Goal: Information Seeking & Learning: Find specific fact

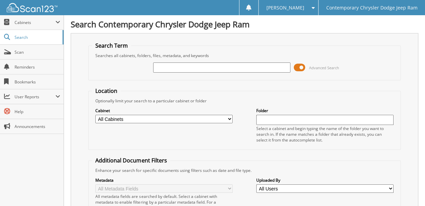
click at [178, 116] on select "All Cabinets ACCOUNTING ACCOUNTS PAYABLE 2012 ACCOUNTS PAYABLE 2013 ACCOUNTS PA…" at bounding box center [163, 119] width 137 height 8
select select "50764"
click at [95, 115] on select "All Cabinets ACCOUNTING ACCOUNTS PAYABLE 2012 ACCOUNTS PAYABLE 2013 ACCOUNTS PA…" at bounding box center [163, 119] width 137 height 8
click at [177, 69] on input "text" at bounding box center [221, 67] width 137 height 10
type input "96080"
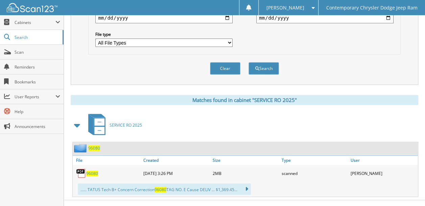
scroll to position [216, 0]
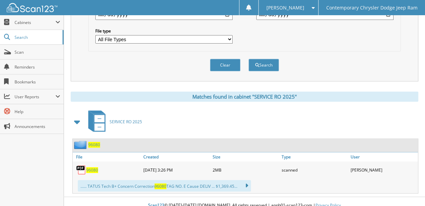
click at [98, 142] on span "96080" at bounding box center [94, 145] width 12 height 6
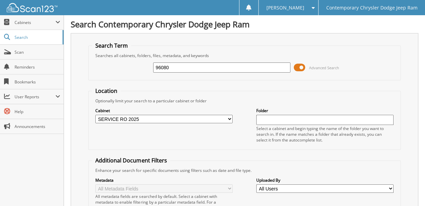
drag, startPoint x: 179, startPoint y: 68, endPoint x: 108, endPoint y: 98, distance: 77.5
click at [105, 92] on form "Search Term Searches all cabinets, folders, files, metadata, and keywords 96080…" at bounding box center [244, 168] width 312 height 253
type input "96242"
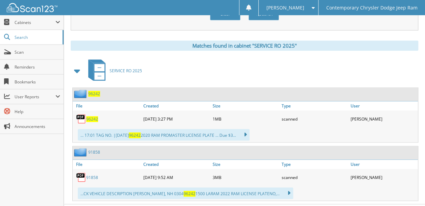
scroll to position [270, 0]
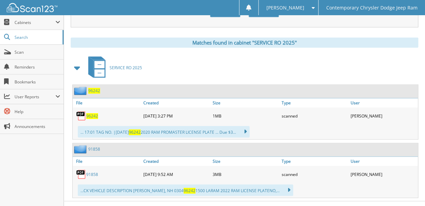
click at [93, 88] on span "96242" at bounding box center [94, 91] width 12 height 6
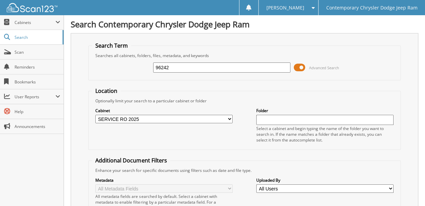
drag, startPoint x: 171, startPoint y: 65, endPoint x: 161, endPoint y: 68, distance: 10.4
click at [161, 68] on input "96242" at bounding box center [221, 67] width 137 height 10
type input "96081"
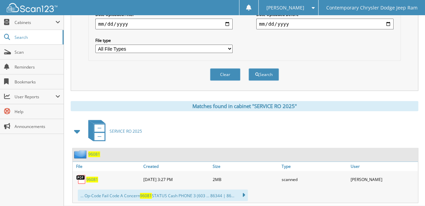
scroll to position [216, 0]
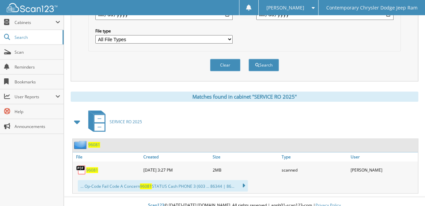
click at [95, 142] on span "96081" at bounding box center [94, 145] width 12 height 6
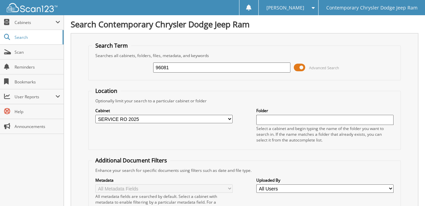
drag, startPoint x: 175, startPoint y: 66, endPoint x: 134, endPoint y: 68, distance: 41.3
click at [134, 68] on div "96081 Advanced Search" at bounding box center [244, 67] width 304 height 18
type input "95930"
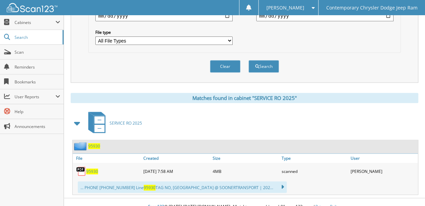
scroll to position [216, 0]
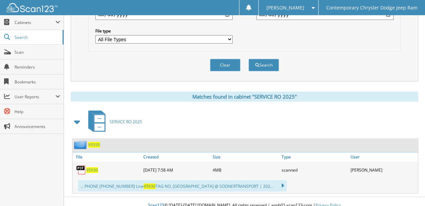
click at [95, 142] on span "95930" at bounding box center [94, 145] width 12 height 6
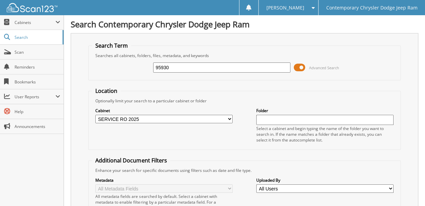
drag, startPoint x: 171, startPoint y: 65, endPoint x: 131, endPoint y: 67, distance: 39.9
click at [130, 66] on div "95930 Advanced Search" at bounding box center [244, 67] width 304 height 18
type input "96691"
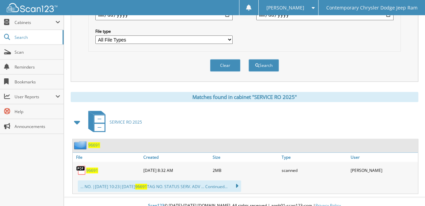
scroll to position [216, 0]
click at [96, 142] on span "96691" at bounding box center [94, 145] width 12 height 6
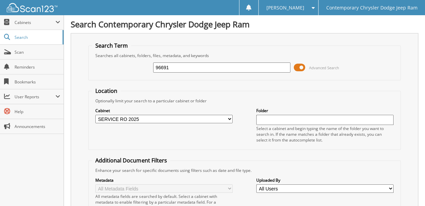
drag, startPoint x: 174, startPoint y: 68, endPoint x: 130, endPoint y: 70, distance: 44.0
click at [130, 70] on div "96691 Advanced Search" at bounding box center [244, 67] width 304 height 18
type input "95583"
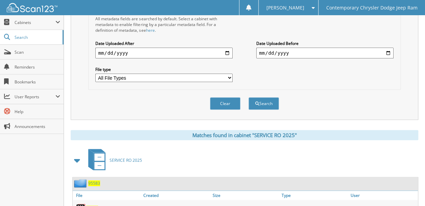
scroll to position [201, 0]
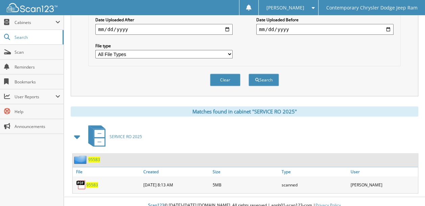
click at [94, 157] on span "95583" at bounding box center [94, 160] width 12 height 6
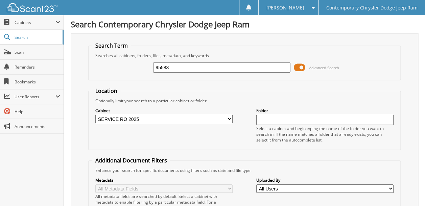
drag, startPoint x: 173, startPoint y: 66, endPoint x: 124, endPoint y: 72, distance: 49.3
click at [124, 72] on div "95583 Advanced Search" at bounding box center [244, 67] width 304 height 18
type input "96568"
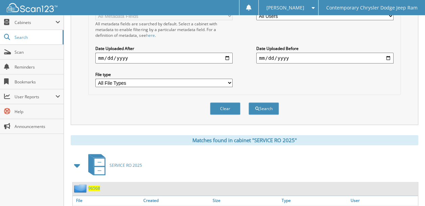
scroll to position [201, 0]
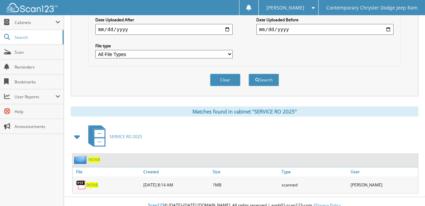
click at [96, 157] on span "96568" at bounding box center [94, 160] width 12 height 6
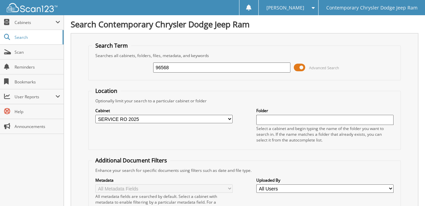
drag, startPoint x: 182, startPoint y: 67, endPoint x: 123, endPoint y: 72, distance: 59.4
click at [123, 72] on div "96568 Advanced Search" at bounding box center [244, 67] width 304 height 18
type input "96259"
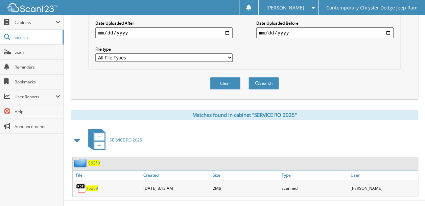
scroll to position [201, 0]
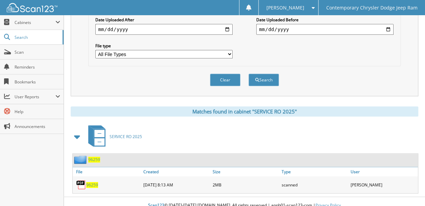
click at [100, 154] on div "96259" at bounding box center [245, 160] width 345 height 13
click at [93, 157] on span "96259" at bounding box center [94, 160] width 12 height 6
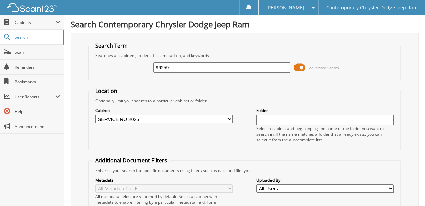
drag, startPoint x: 174, startPoint y: 66, endPoint x: 113, endPoint y: 81, distance: 62.5
click at [113, 81] on form "Search Term Searches all cabinets, folders, files, metadata, and keywords 96259…" at bounding box center [244, 168] width 312 height 253
type input "96326"
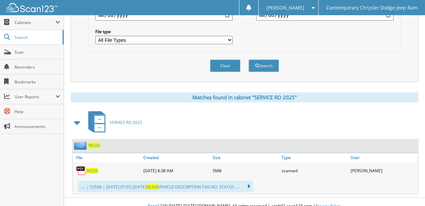
scroll to position [216, 0]
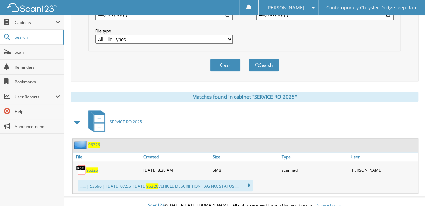
click at [97, 142] on span "96326" at bounding box center [94, 145] width 12 height 6
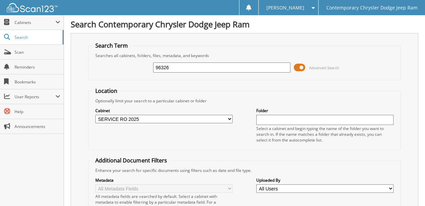
drag, startPoint x: 183, startPoint y: 67, endPoint x: 113, endPoint y: 95, distance: 74.7
click at [109, 87] on form "Search Term Searches all cabinets, folders, files, metadata, and keywords 96326…" at bounding box center [244, 168] width 312 height 253
type input "96055"
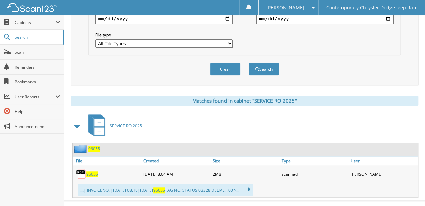
scroll to position [216, 0]
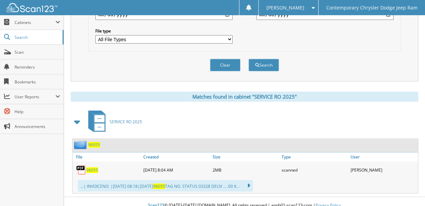
click at [93, 142] on span "96055" at bounding box center [94, 145] width 12 height 6
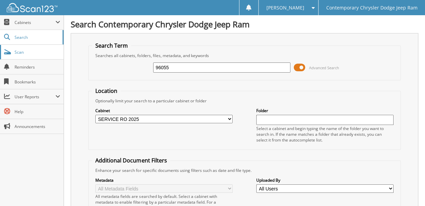
click at [37, 53] on span "Scan" at bounding box center [38, 52] width 46 height 6
type input "96326"
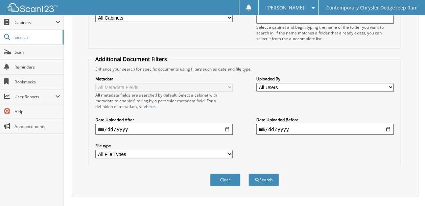
scroll to position [203, 0]
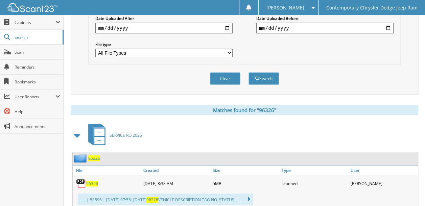
click at [96, 155] on span "96326" at bounding box center [94, 158] width 12 height 6
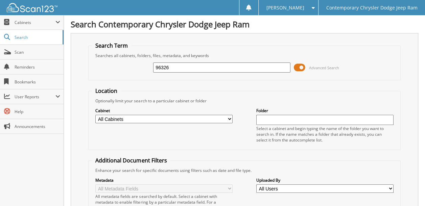
drag, startPoint x: 181, startPoint y: 67, endPoint x: 76, endPoint y: 78, distance: 105.6
click at [76, 78] on div "Search Term Searches all cabinets, folders, files, metadata, and keywords 96326…" at bounding box center [244, 165] width 347 height 264
type input "23290"
click at [140, 117] on select "All Cabinets ACCOUNTING ACCOUNTS PAYABLE 2012 ACCOUNTS PAYABLE 2013 ACCOUNTS PA…" at bounding box center [163, 119] width 137 height 8
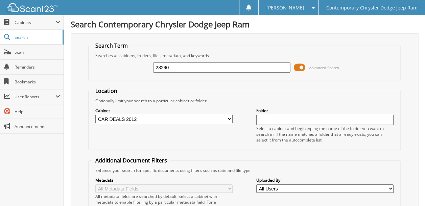
click at [95, 115] on select "All Cabinets ACCOUNTING ACCOUNTS PAYABLE 2012 ACCOUNTS PAYABLE 2013 ACCOUNTS PA…" at bounding box center [163, 119] width 137 height 8
click at [148, 117] on select "All Cabinets ACCOUNTING ACCOUNTS PAYABLE 2012 ACCOUNTS PAYABLE 2013 ACCOUNTS PA…" at bounding box center [163, 119] width 137 height 8
select select "50760"
click at [95, 115] on select "All Cabinets ACCOUNTING ACCOUNTS PAYABLE 2012 ACCOUNTS PAYABLE 2013 ACCOUNTS PA…" at bounding box center [163, 119] width 137 height 8
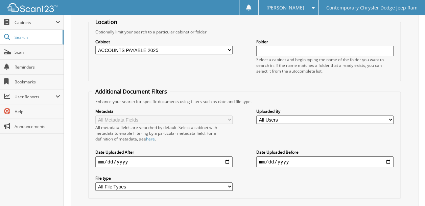
scroll to position [135, 0]
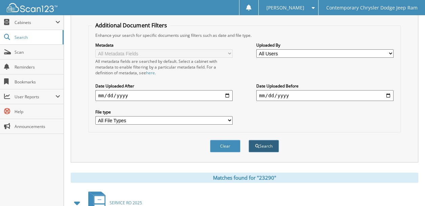
click at [266, 140] on button "Search" at bounding box center [263, 146] width 30 height 12
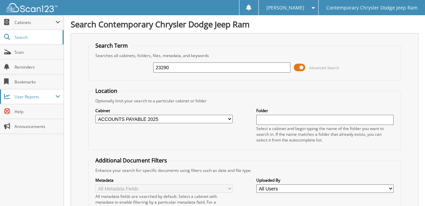
drag, startPoint x: 176, startPoint y: 68, endPoint x: 59, endPoint y: 96, distance: 119.9
type input "DENT WIZARD"
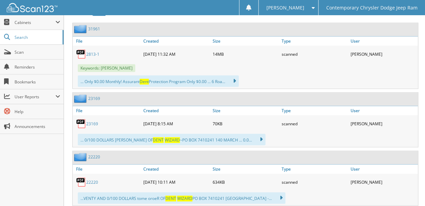
scroll to position [338, 0]
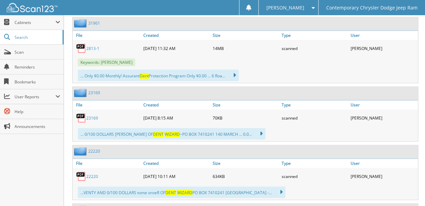
click at [92, 115] on link "23169" at bounding box center [92, 118] width 12 height 6
click at [95, 147] on div "22220" at bounding box center [86, 151] width 27 height 8
click at [95, 148] on link "22220" at bounding box center [94, 151] width 12 height 6
